Goal: Information Seeking & Learning: Learn about a topic

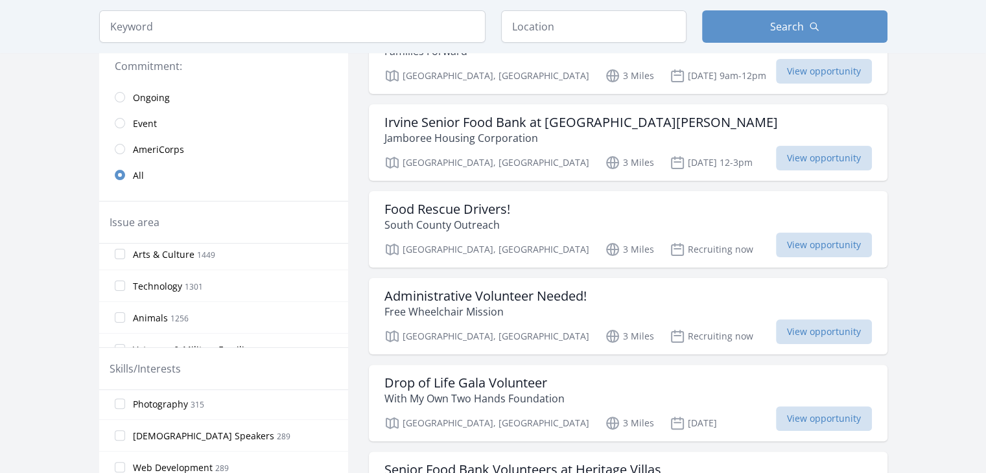
scroll to position [805, 0]
click at [183, 423] on span "[DEMOGRAPHIC_DATA] Speakers" at bounding box center [203, 427] width 141 height 13
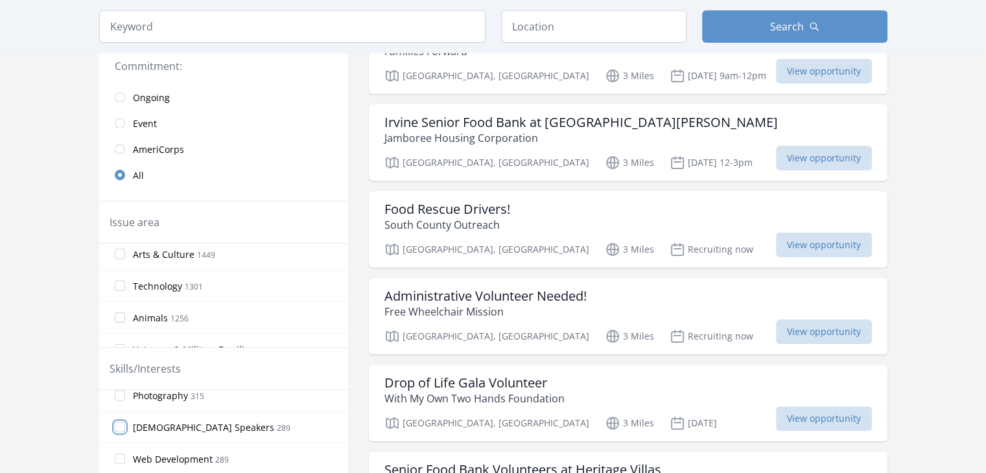
click at [125, 423] on input "Spanish Speakers 289" at bounding box center [120, 427] width 10 height 10
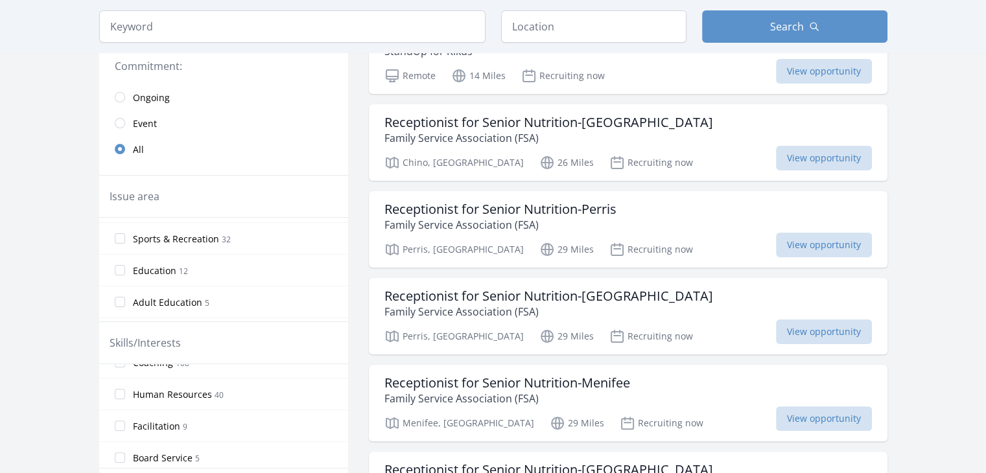
scroll to position [623, 0]
click at [187, 307] on span "Family Services" at bounding box center [166, 309] width 66 height 13
click at [125, 307] on input "Family Services 3" at bounding box center [120, 309] width 10 height 10
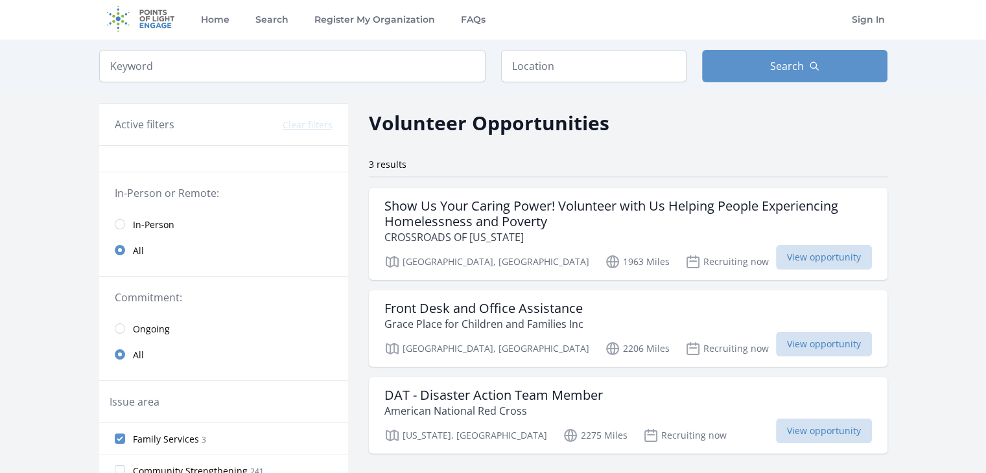
scroll to position [0, 0]
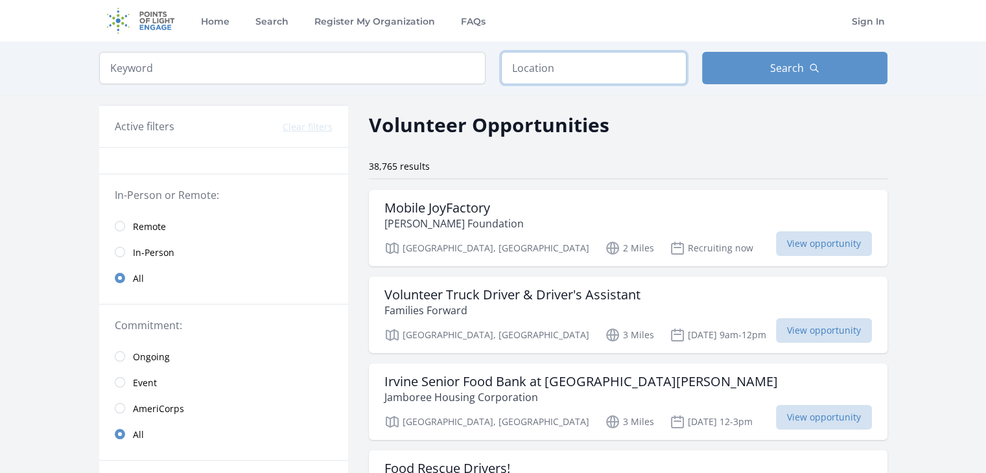
click at [603, 74] on input "text" at bounding box center [593, 68] width 185 height 32
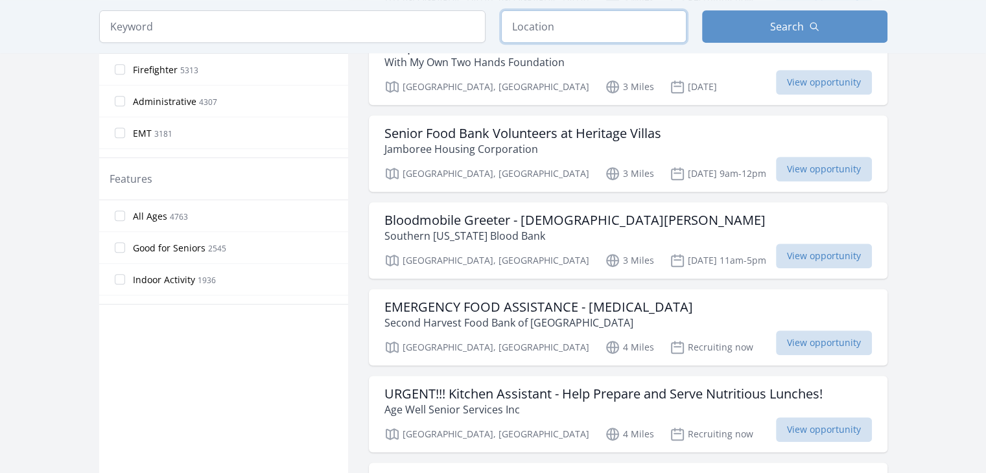
scroll to position [648, 0]
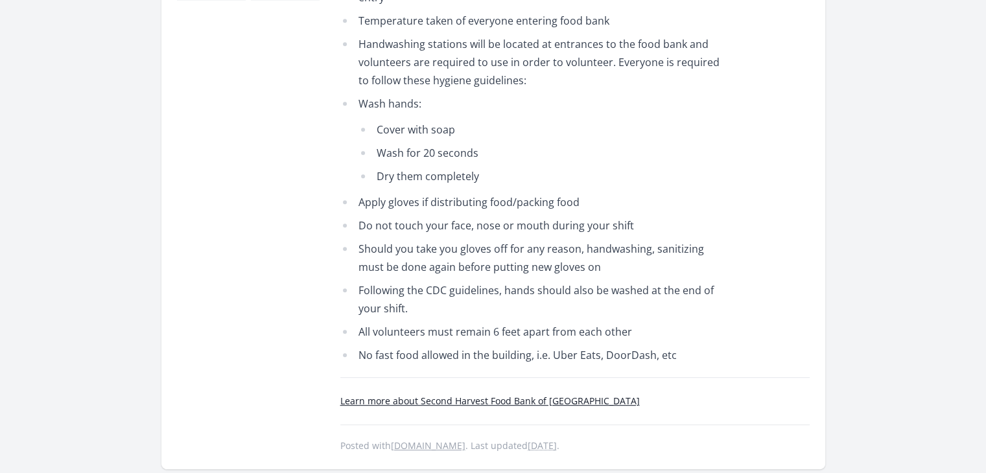
scroll to position [584, 0]
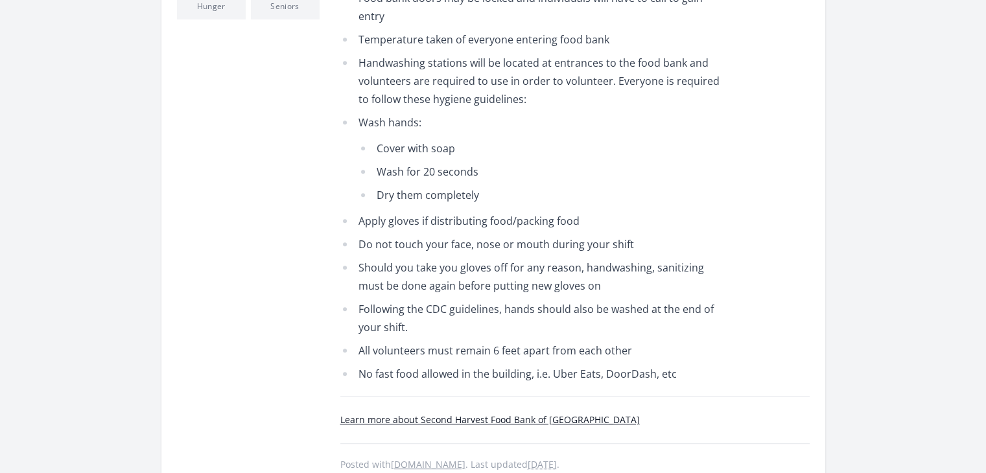
click at [438, 414] on link "Learn more about Second Harvest Food Bank of Orange County" at bounding box center [490, 420] width 300 height 12
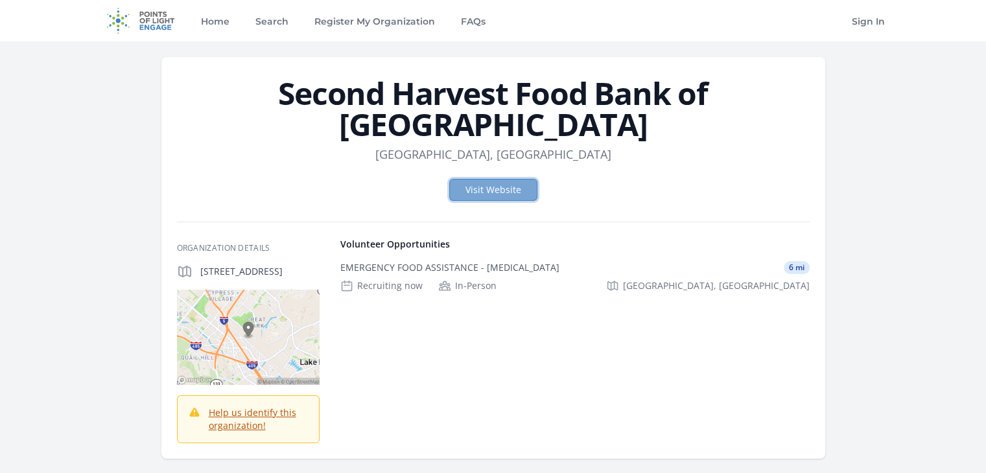
click at [500, 193] on link "Visit Website" at bounding box center [493, 190] width 88 height 22
